Goal: Find specific page/section: Find specific page/section

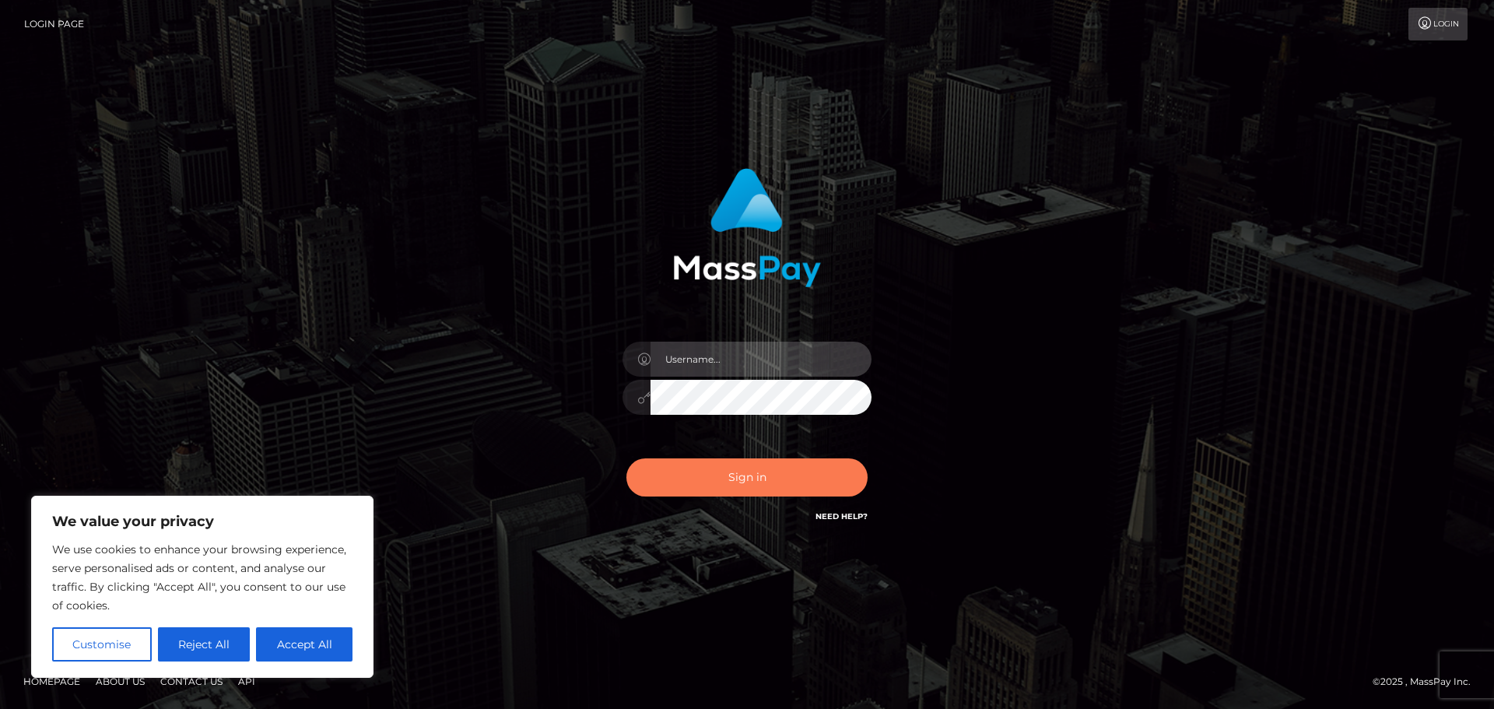
type input "Jennifer"
click at [684, 478] on button "Sign in" at bounding box center [746, 477] width 241 height 38
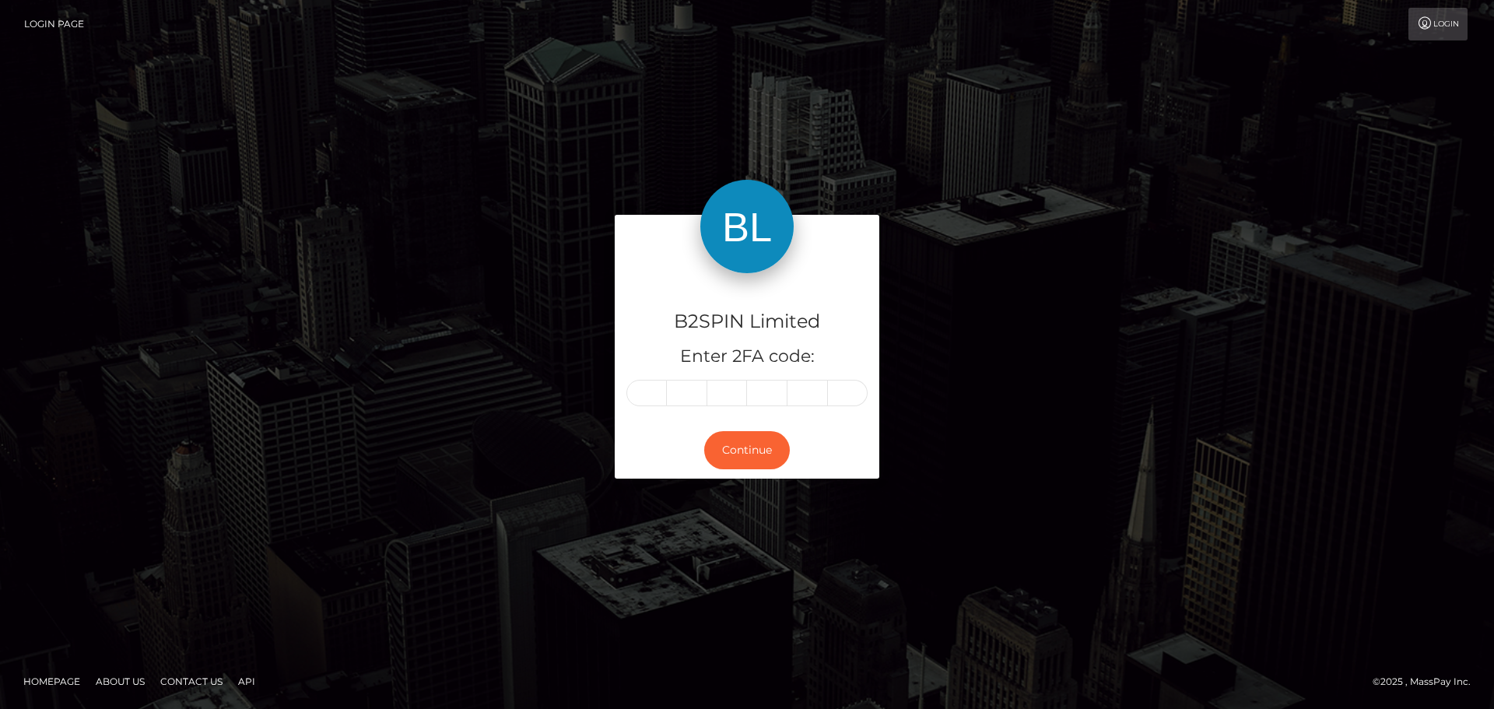
click at [655, 390] on input "text" at bounding box center [646, 393] width 40 height 26
type input "4"
type input "6"
type input "9"
type input "2"
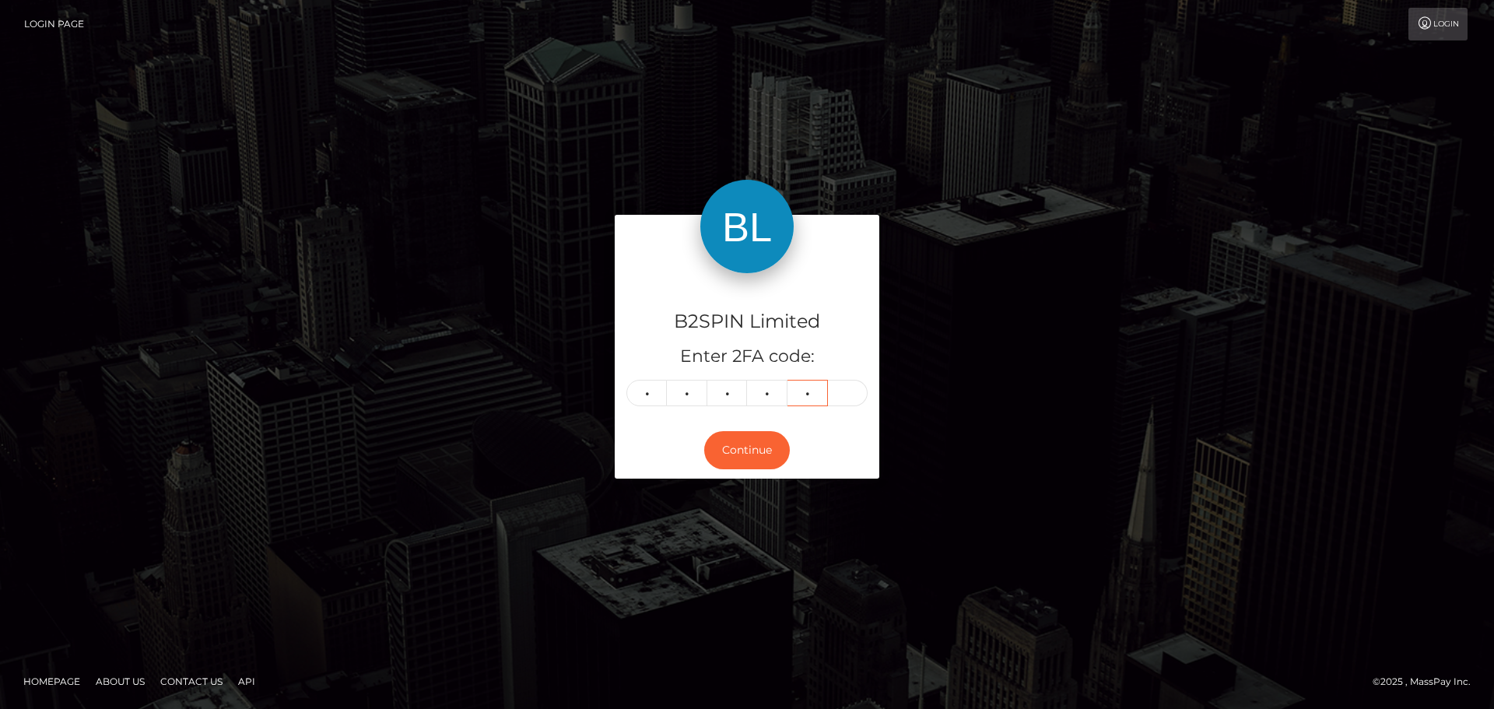
type input "0"
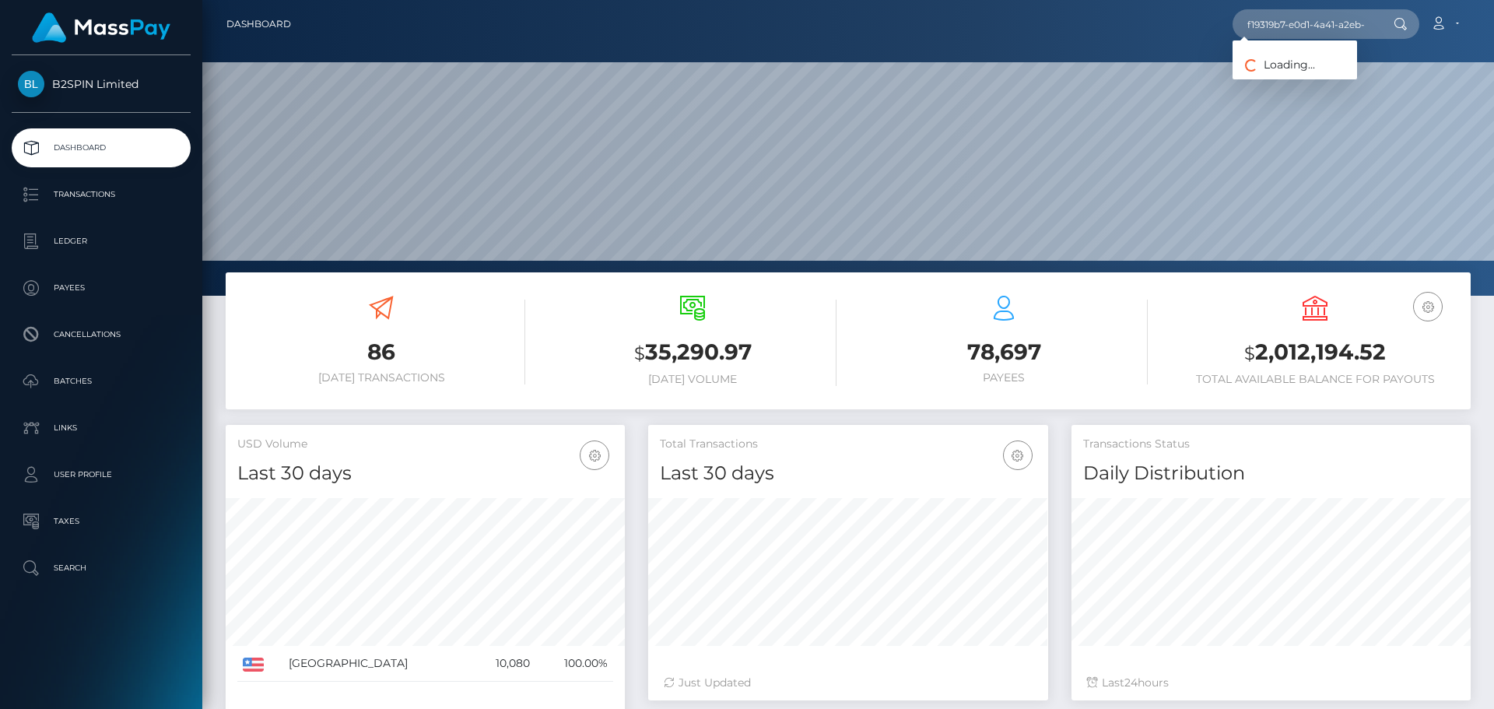
scroll to position [276, 400]
type input "f19319b7-e0d1-4a41-a2eb-e616299f8b9f"
click at [1271, 71] on link "NINA RAYNEE MOORE" at bounding box center [1294, 80] width 124 height 29
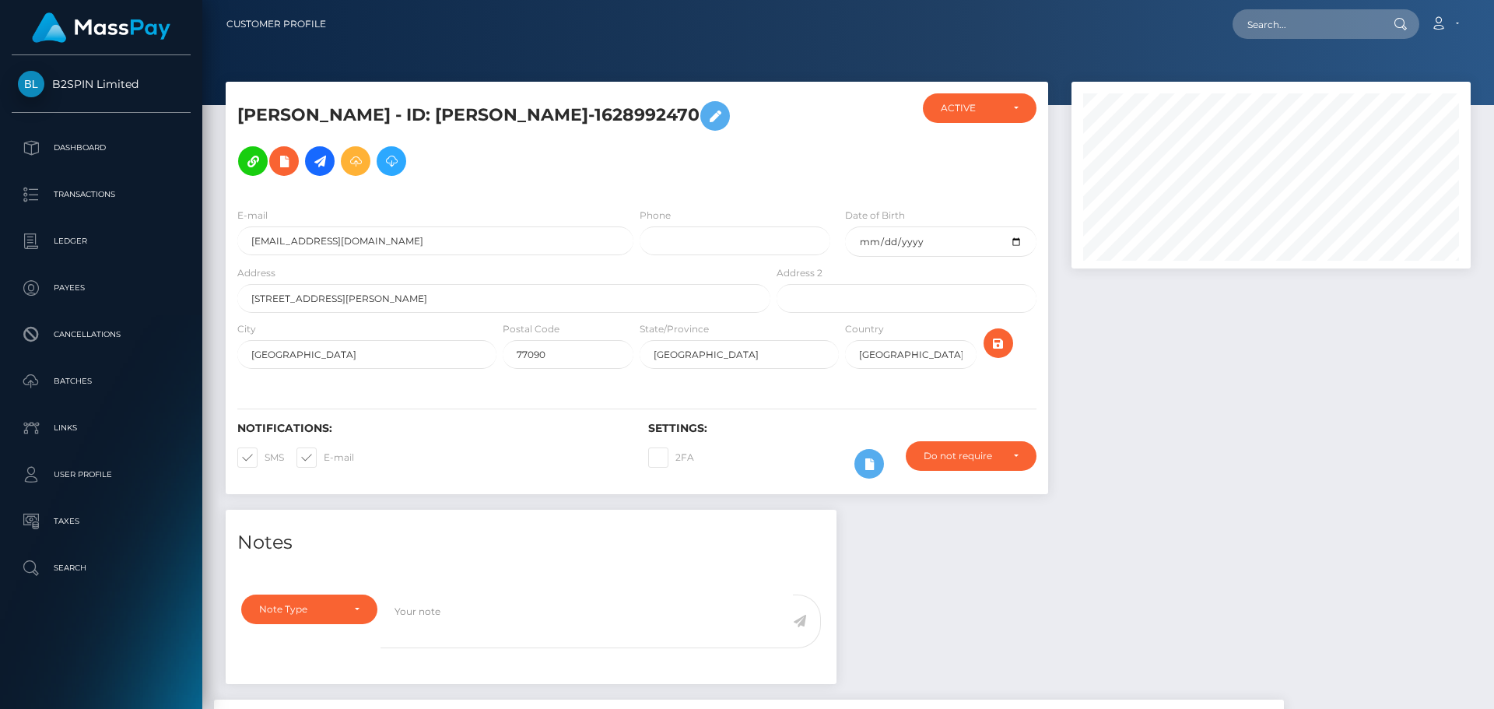
scroll to position [187, 400]
click at [920, 35] on div "Loading... Loading... Account Edit Profile Logout" at bounding box center [903, 24] width 1131 height 33
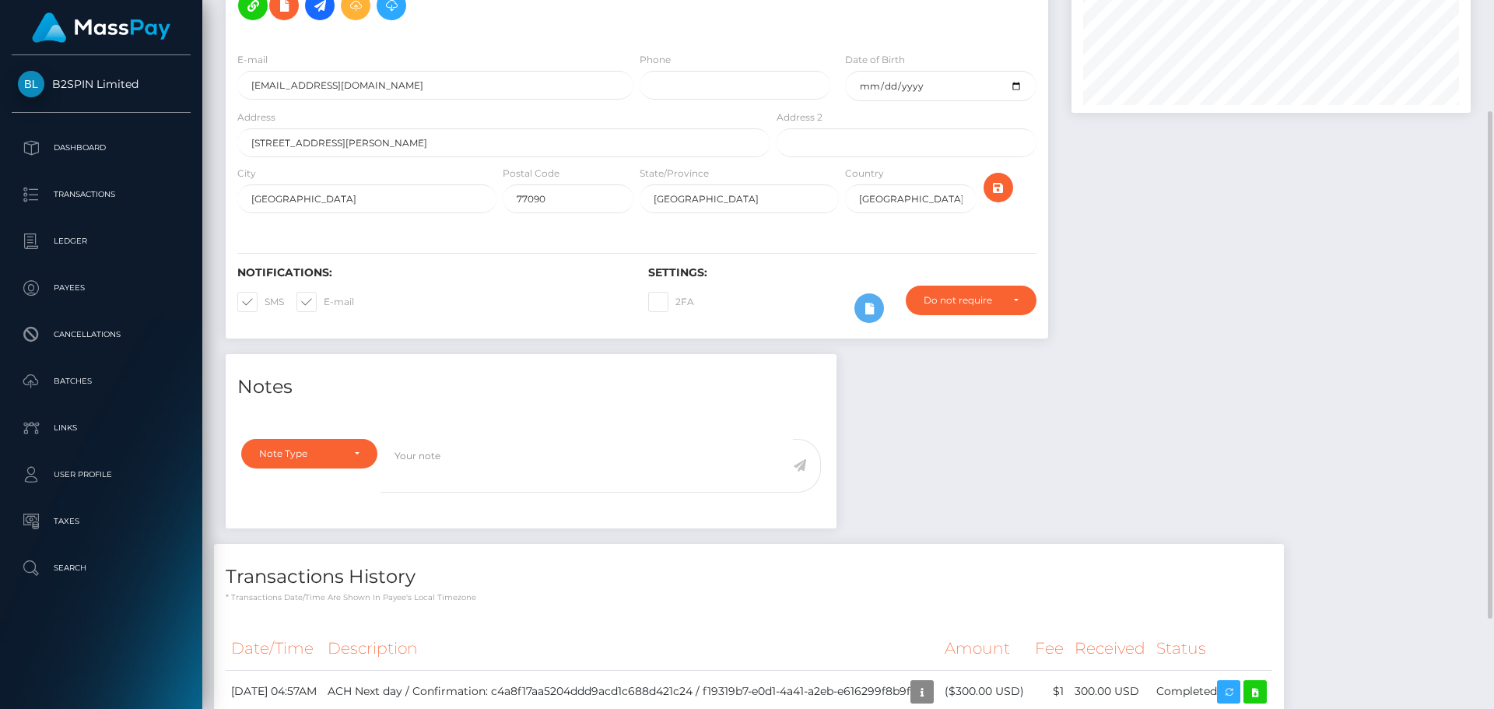
scroll to position [233, 0]
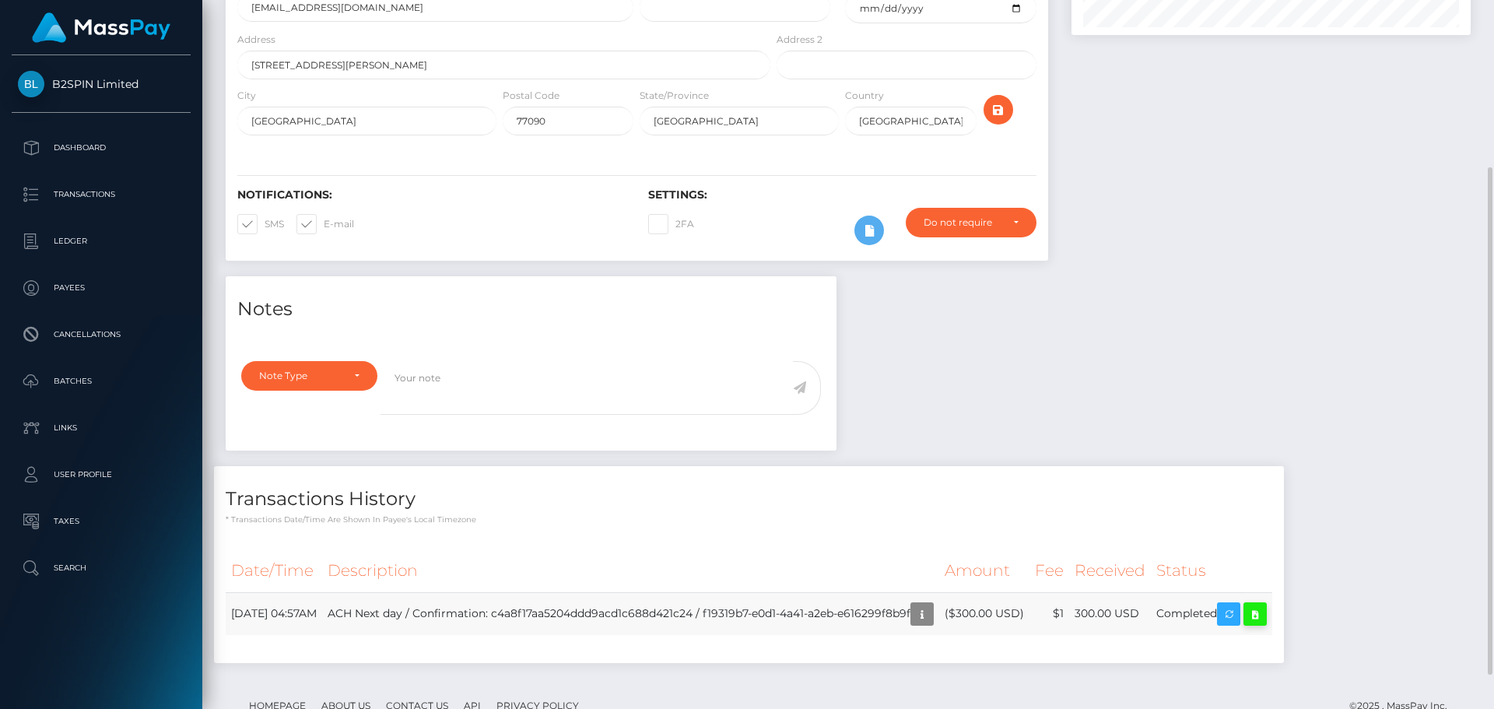
click at [1264, 615] on icon at bounding box center [1255, 614] width 19 height 19
